Goal: Task Accomplishment & Management: Manage account settings

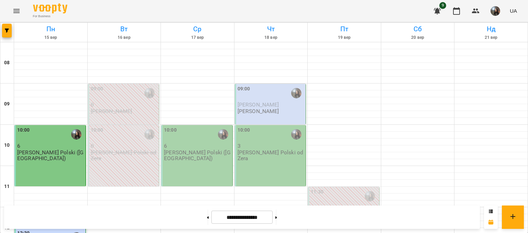
click at [196, 157] on div "10:00 6 J. Polski ([GEOGRAPHIC_DATA])" at bounding box center [197, 155] width 72 height 61
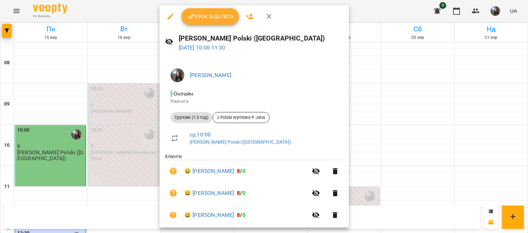
click at [356, 126] on div at bounding box center [264, 116] width 528 height 233
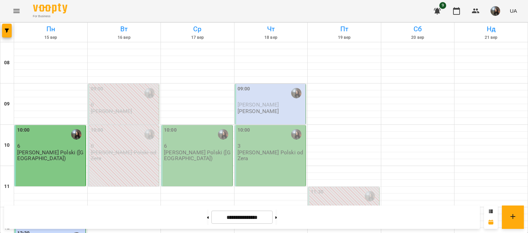
scroll to position [413, 0]
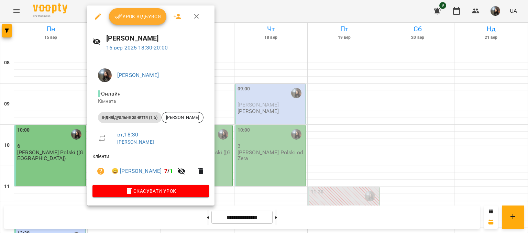
click at [69, 95] on div at bounding box center [264, 116] width 528 height 233
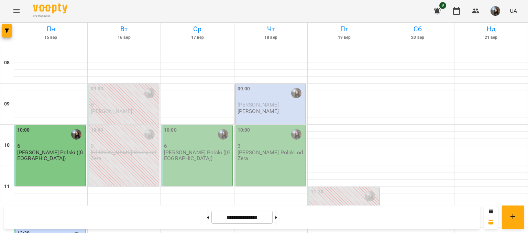
scroll to position [0, 0]
click at [191, 146] on p "6" at bounding box center [197, 146] width 67 height 6
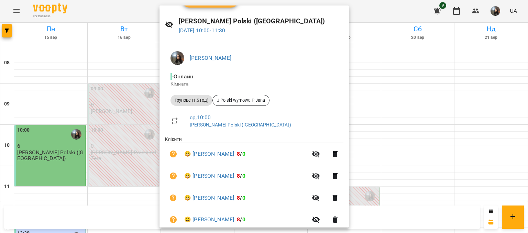
scroll to position [34, 0]
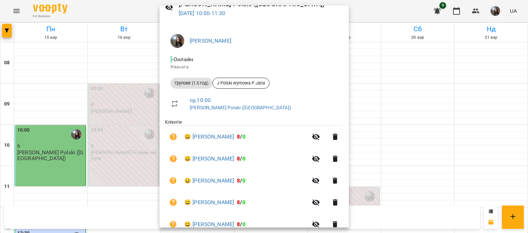
click at [116, 199] on div at bounding box center [264, 116] width 528 height 233
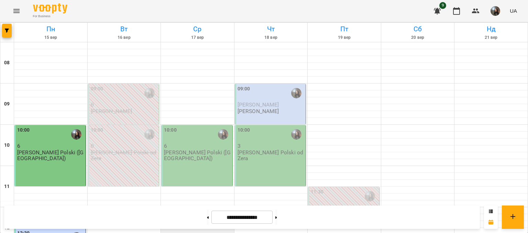
scroll to position [0, 0]
click at [254, 159] on div "10:00 3 J. Polski od Zera" at bounding box center [271, 155] width 72 height 61
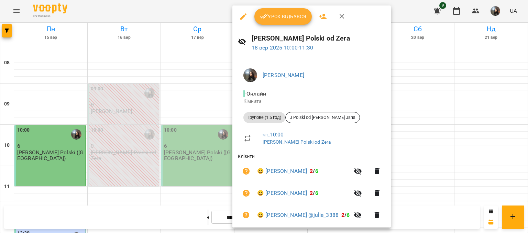
click at [69, 160] on div at bounding box center [264, 116] width 528 height 233
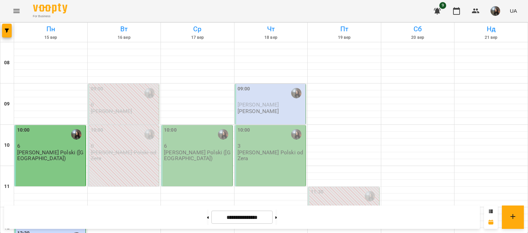
click at [69, 160] on div "10:00 6 J. Polski ([GEOGRAPHIC_DATA])" at bounding box center [50, 155] width 72 height 61
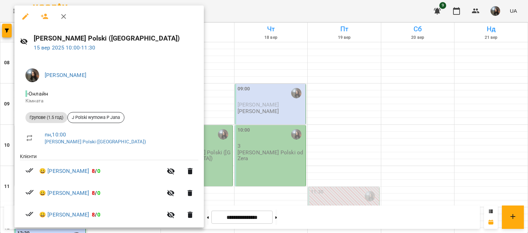
click at [200, 196] on div at bounding box center [264, 116] width 528 height 233
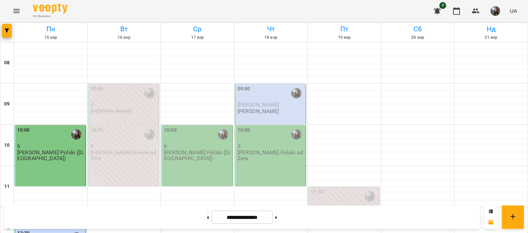
click at [249, 160] on div "10:00 3 J. Polski od Zera" at bounding box center [271, 155] width 72 height 61
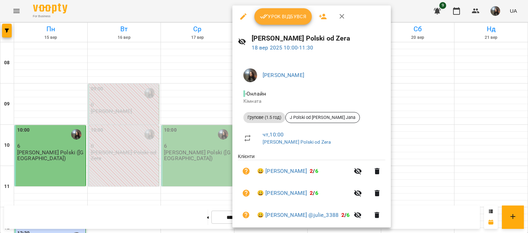
click at [177, 197] on div at bounding box center [264, 116] width 528 height 233
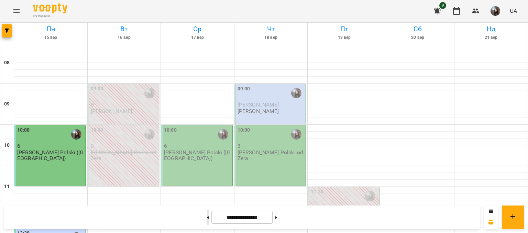
click at [207, 217] on button at bounding box center [208, 217] width 2 height 15
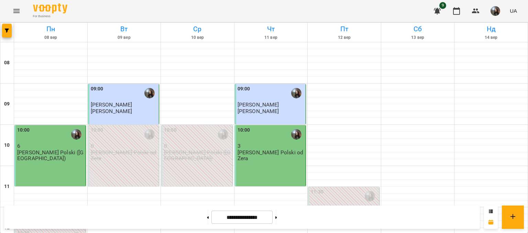
click at [261, 153] on p "[PERSON_NAME] Polski od Zera" at bounding box center [271, 156] width 67 height 12
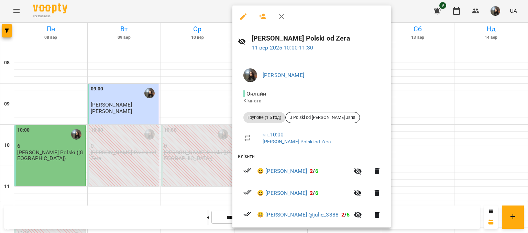
click at [199, 199] on div at bounding box center [264, 116] width 528 height 233
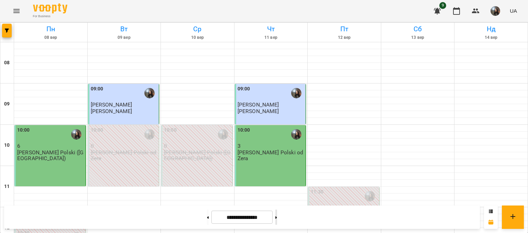
click at [277, 219] on button at bounding box center [276, 217] width 2 height 15
type input "**********"
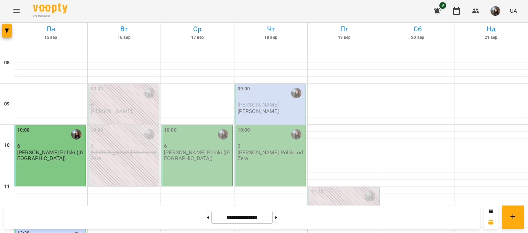
click at [261, 154] on p "[PERSON_NAME] Polski od Zera" at bounding box center [271, 156] width 67 height 12
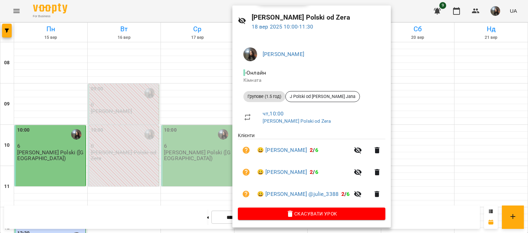
scroll to position [23, 0]
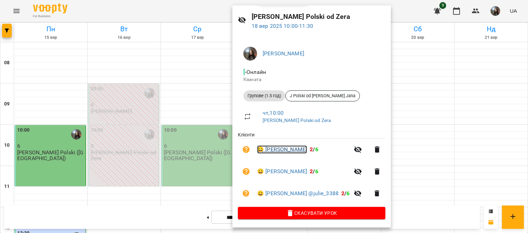
click at [283, 150] on link "😀 [PERSON_NAME]" at bounding box center [282, 149] width 50 height 8
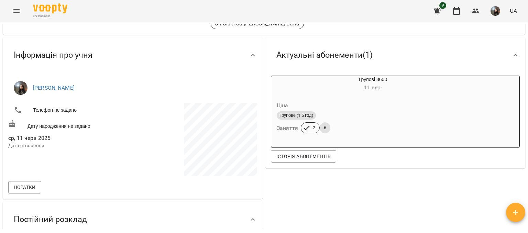
scroll to position [34, 0]
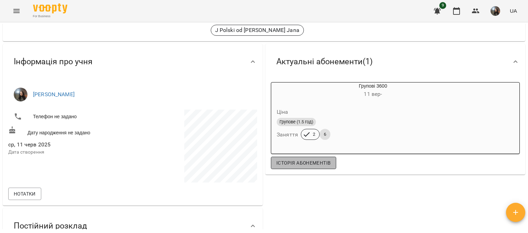
click at [307, 166] on span "Історія абонементів" at bounding box center [303, 163] width 54 height 8
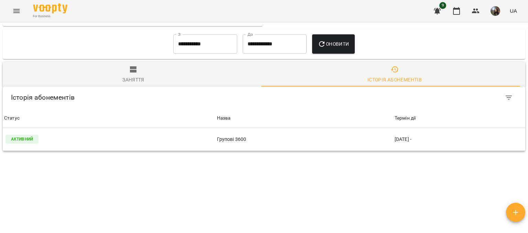
scroll to position [385, 0]
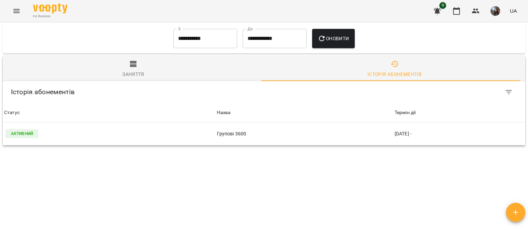
click at [130, 61] on icon "button" at bounding box center [133, 64] width 7 height 6
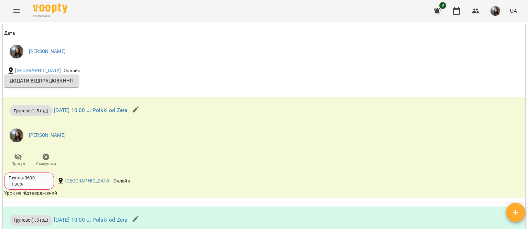
scroll to position [591, 0]
